Goal: Information Seeking & Learning: Find specific page/section

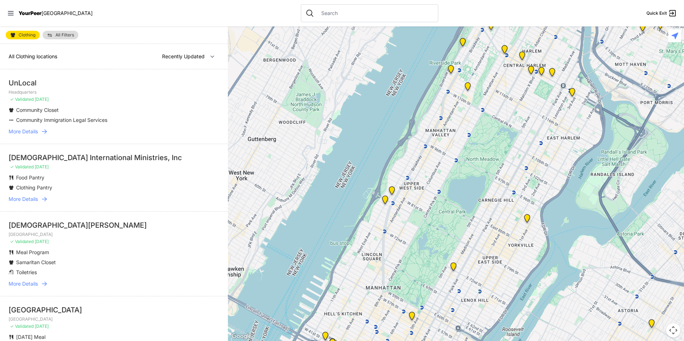
click at [571, 92] on img "Main Location" at bounding box center [572, 93] width 15 height 17
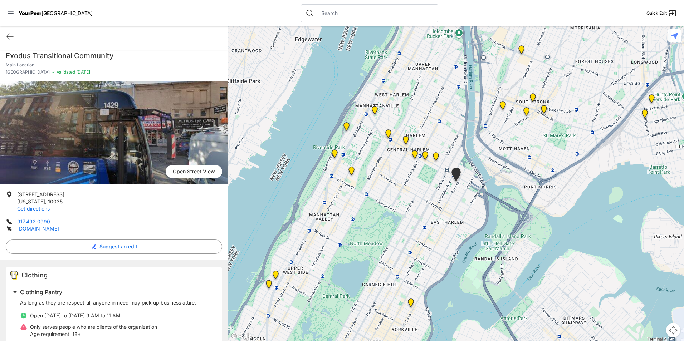
click at [438, 156] on img "East Harlem" at bounding box center [436, 158] width 15 height 17
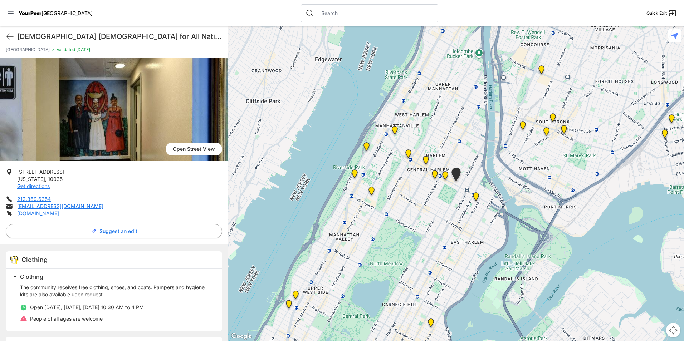
scroll to position [21, 0]
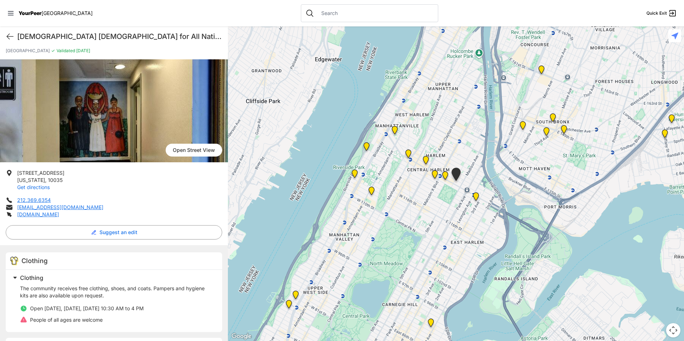
click at [31, 188] on link "Get directions" at bounding box center [33, 187] width 33 height 6
click at [5, 35] on div "[DEMOGRAPHIC_DATA] for All Nations Quick Exit" at bounding box center [114, 36] width 228 height 20
click at [9, 38] on icon at bounding box center [10, 36] width 9 height 9
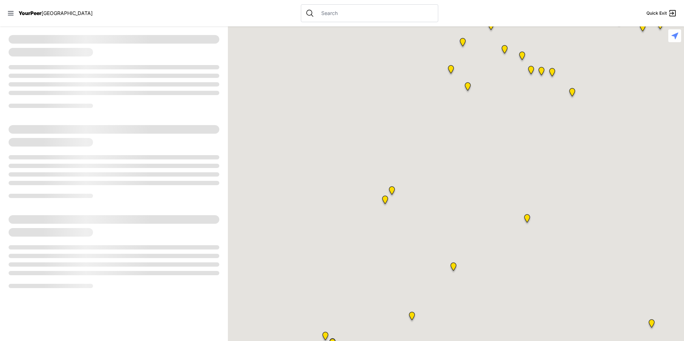
select select "recentlyUpdated"
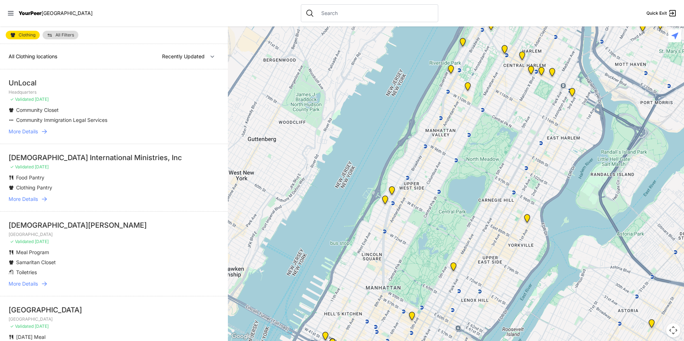
click at [34, 113] on p "Community Closet" at bounding box center [37, 110] width 43 height 7
click at [36, 133] on span "More Details" at bounding box center [23, 131] width 29 height 7
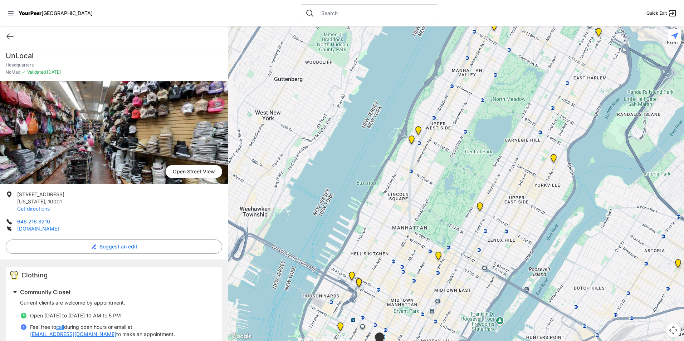
drag, startPoint x: 492, startPoint y: 78, endPoint x: 415, endPoint y: 244, distance: 182.6
click at [415, 244] on div at bounding box center [456, 183] width 456 height 315
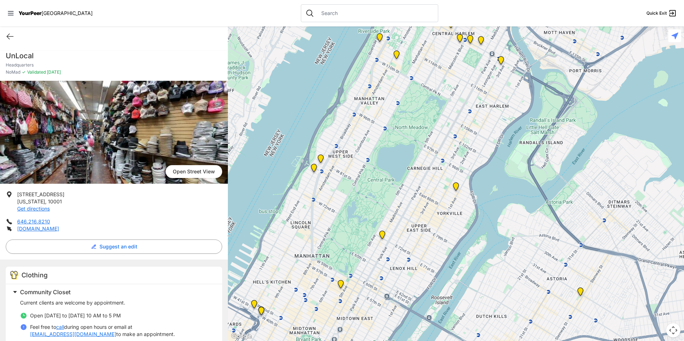
drag, startPoint x: 512, startPoint y: 140, endPoint x: 412, endPoint y: 167, distance: 102.8
click at [412, 167] on div at bounding box center [456, 183] width 456 height 315
click at [456, 186] on img "Avenue Church" at bounding box center [456, 188] width 15 height 17
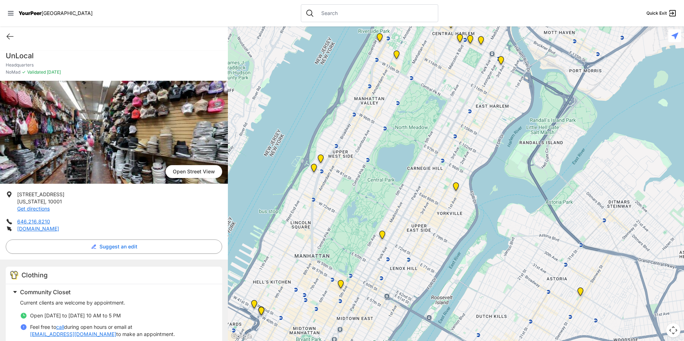
click at [456, 186] on img "Avenue Church" at bounding box center [456, 188] width 15 height 17
click at [456, 191] on img "Avenue Church" at bounding box center [456, 188] width 15 height 17
click at [456, 187] on img "Avenue Church" at bounding box center [456, 188] width 15 height 17
click at [454, 184] on img "Avenue Church" at bounding box center [456, 188] width 15 height 17
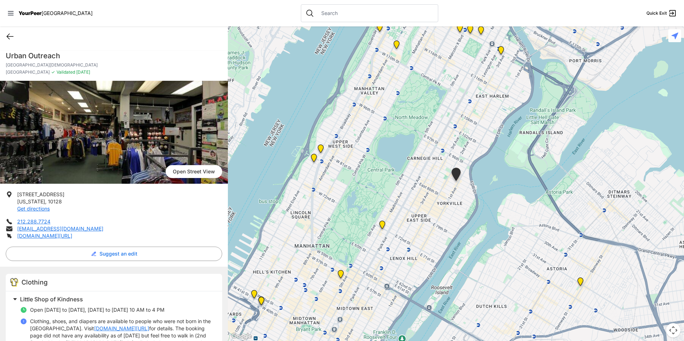
click at [8, 37] on icon at bounding box center [10, 36] width 9 height 9
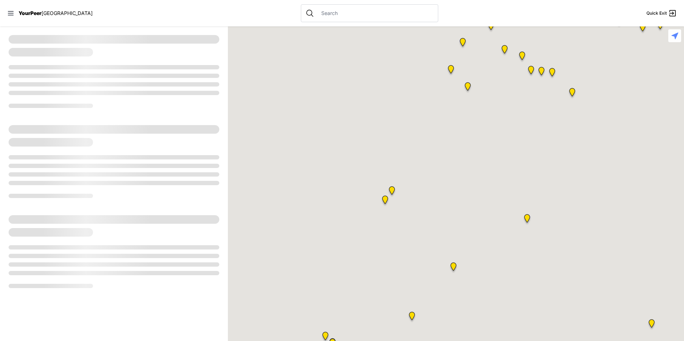
select select "recentlyUpdated"
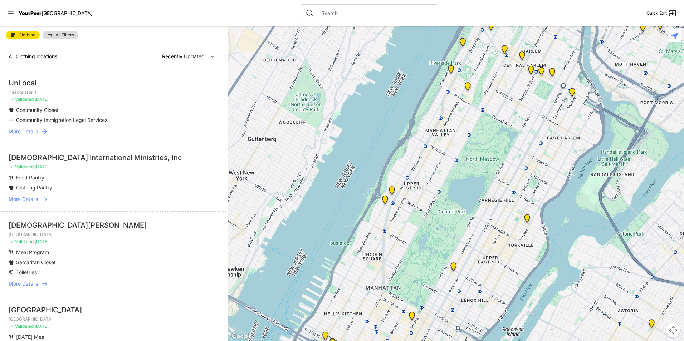
click at [24, 202] on span "More Details" at bounding box center [23, 199] width 29 height 7
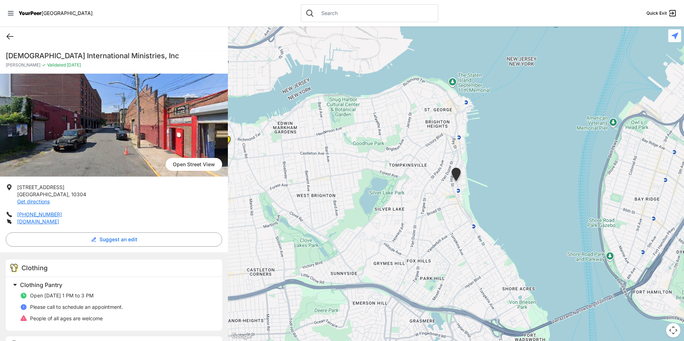
click at [7, 38] on icon at bounding box center [10, 36] width 9 height 9
select select "recentlyUpdated"
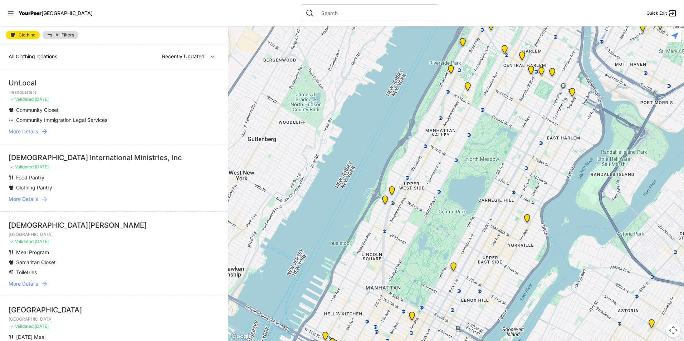
drag, startPoint x: 66, startPoint y: 284, endPoint x: 75, endPoint y: 278, distance: 11.2
click at [70, 281] on li "[DEMOGRAPHIC_DATA][PERSON_NAME] Manhattan ✓ Validated [DATE] Meal Program Samar…" at bounding box center [114, 253] width 228 height 85
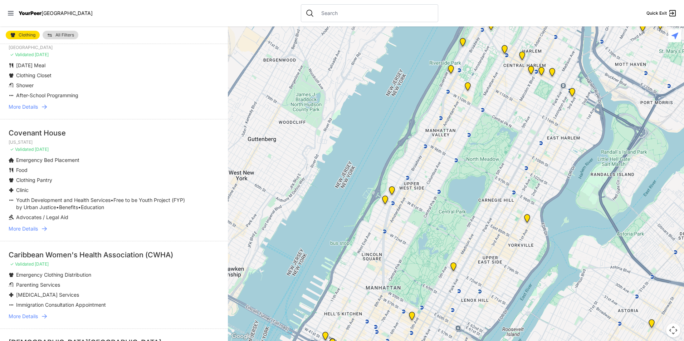
scroll to position [286, 0]
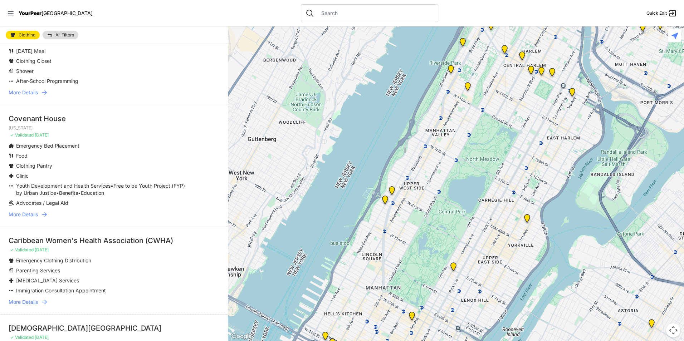
click at [32, 217] on span "More Details" at bounding box center [23, 214] width 29 height 7
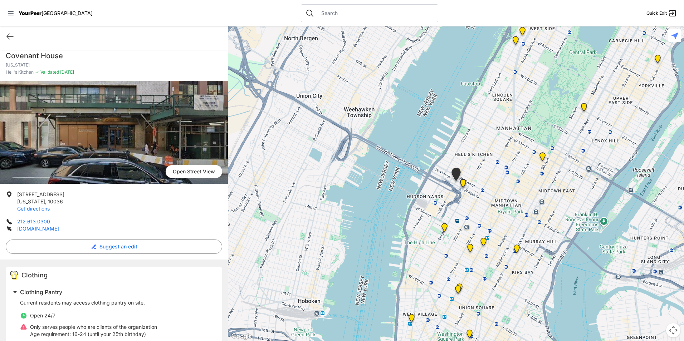
click at [32, 217] on ul "[STREET_ADDRESS][US_STATE] Get directions 212.613.0300 [DOMAIN_NAME]" at bounding box center [114, 211] width 216 height 41
